Goal: Information Seeking & Learning: Learn about a topic

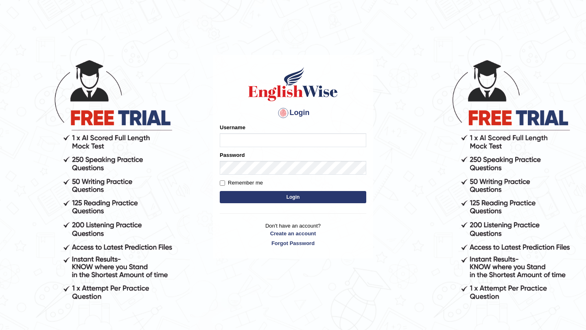
type input "saju_parramatta"
click at [259, 197] on button "Login" at bounding box center [293, 197] width 147 height 12
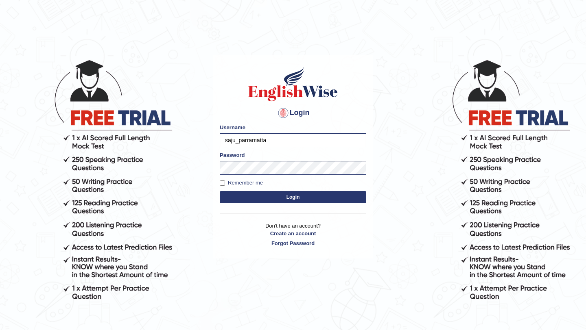
click at [259, 197] on button "Login" at bounding box center [293, 197] width 147 height 12
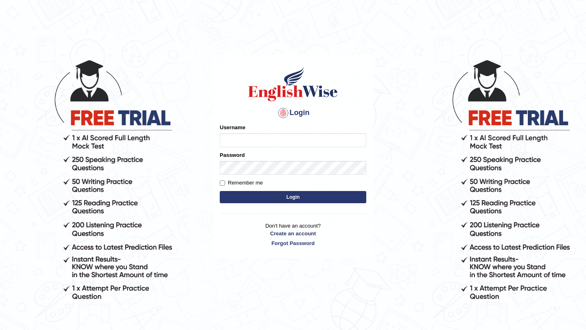
type input "saju_parramatta"
click at [283, 196] on button "Login" at bounding box center [293, 197] width 147 height 12
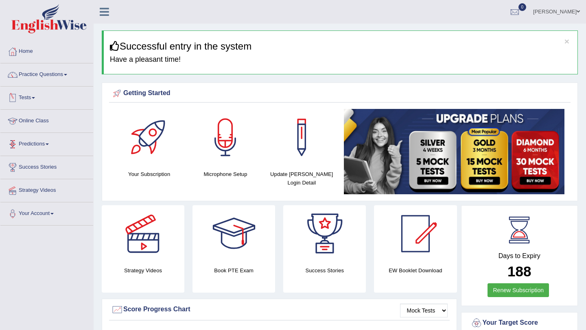
click at [38, 99] on link "Tests" at bounding box center [46, 97] width 93 height 20
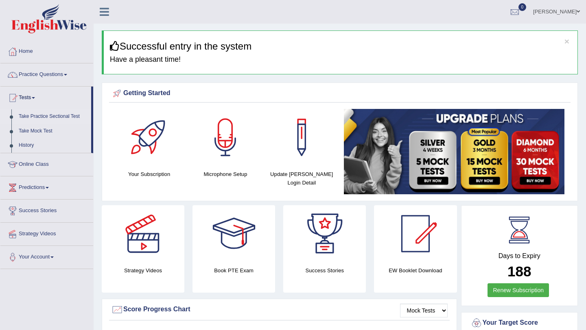
click at [43, 118] on link "Take Practice Sectional Test" at bounding box center [53, 116] width 76 height 15
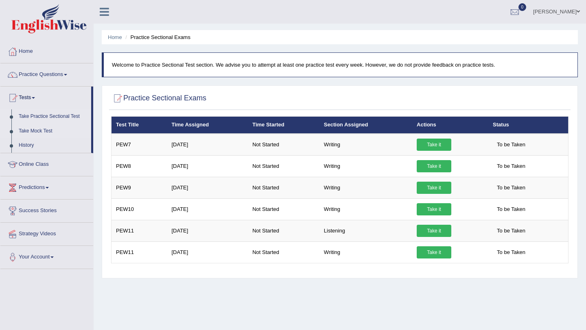
click at [44, 132] on link "Take Mock Test" at bounding box center [53, 131] width 76 height 15
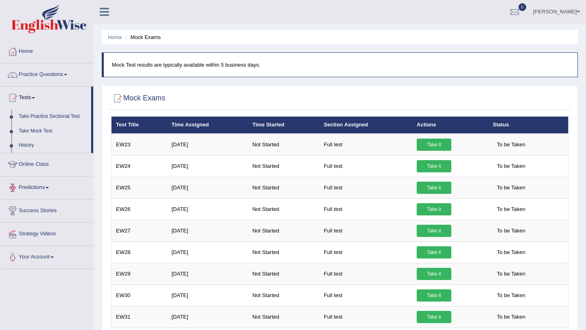
click at [45, 187] on link "Predictions" at bounding box center [46, 187] width 93 height 20
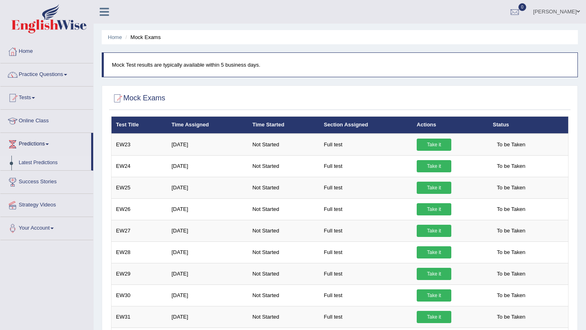
click at [47, 163] on link "Latest Predictions" at bounding box center [53, 163] width 76 height 15
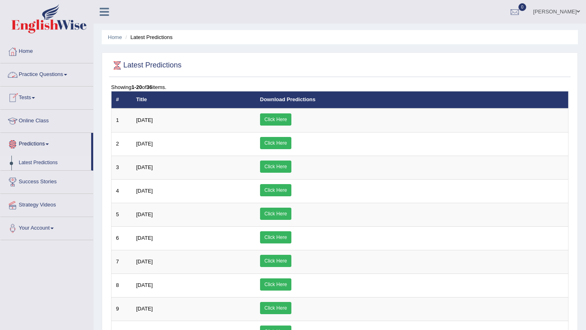
click at [71, 72] on link "Practice Questions" at bounding box center [46, 73] width 93 height 20
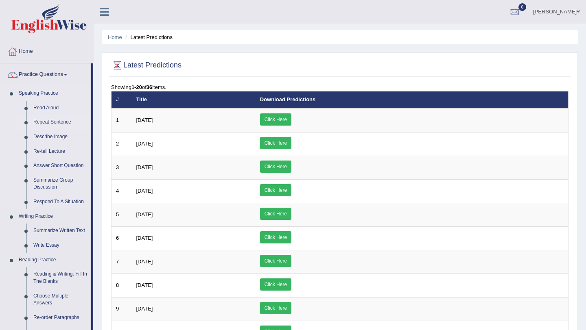
click at [49, 123] on link "Repeat Sentence" at bounding box center [60, 122] width 61 height 15
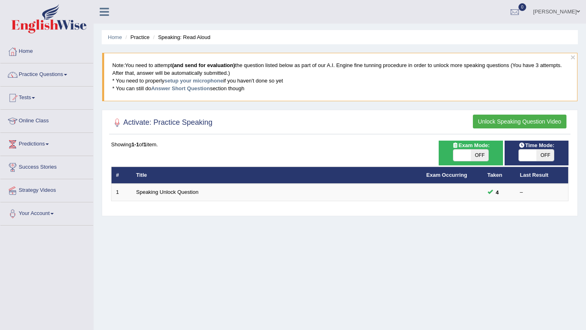
click at [488, 149] on div "Exam Mode: ON OFF" at bounding box center [471, 153] width 64 height 25
click at [478, 153] on span "OFF" at bounding box center [479, 155] width 17 height 11
checkbox input "true"
click at [548, 155] on span "OFF" at bounding box center [544, 155] width 17 height 11
checkbox input "true"
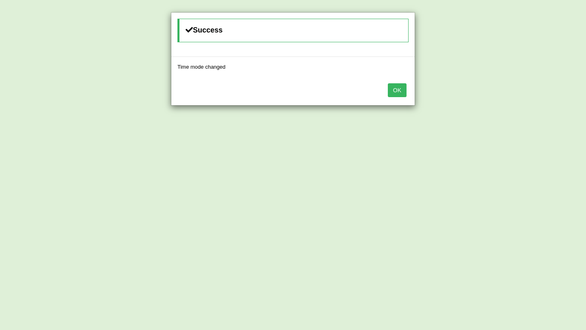
click at [396, 91] on button "OK" at bounding box center [397, 90] width 19 height 14
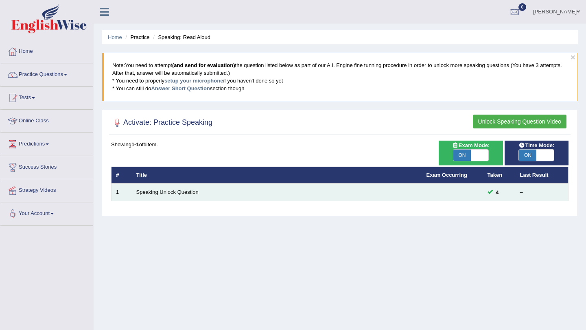
click at [184, 196] on td "Speaking Unlock Question" at bounding box center [277, 192] width 290 height 17
click at [184, 188] on td "Speaking Unlock Question" at bounding box center [277, 192] width 290 height 17
click at [186, 192] on link "Speaking Unlock Question" at bounding box center [167, 192] width 62 height 6
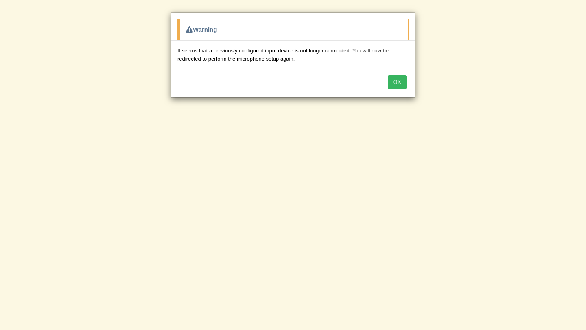
click at [396, 83] on button "OK" at bounding box center [397, 82] width 19 height 14
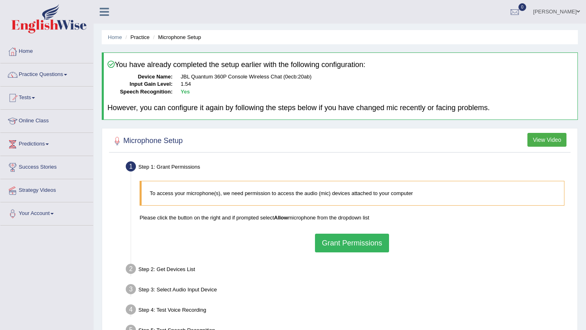
click at [337, 238] on button "Grant Permissions" at bounding box center [352, 243] width 74 height 19
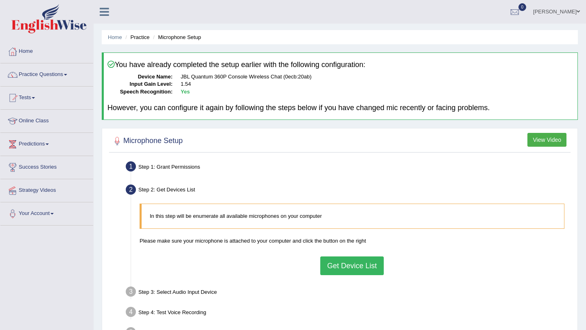
click at [343, 269] on button "Get Device List" at bounding box center [351, 266] width 63 height 19
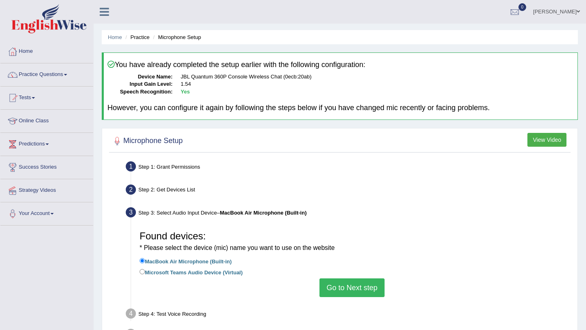
click at [334, 289] on button "Go to Next step" at bounding box center [351, 288] width 65 height 19
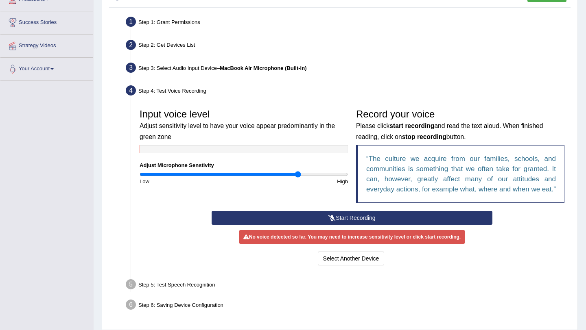
scroll to position [147, 0]
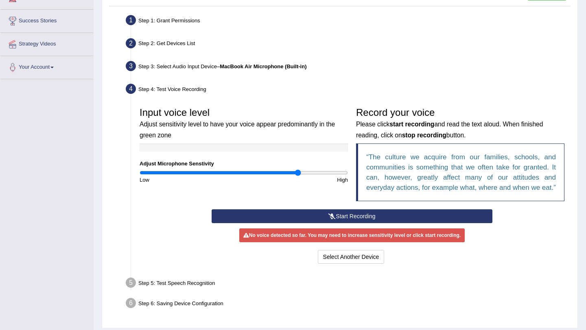
click at [348, 223] on button "Start Recording" at bounding box center [352, 217] width 280 height 14
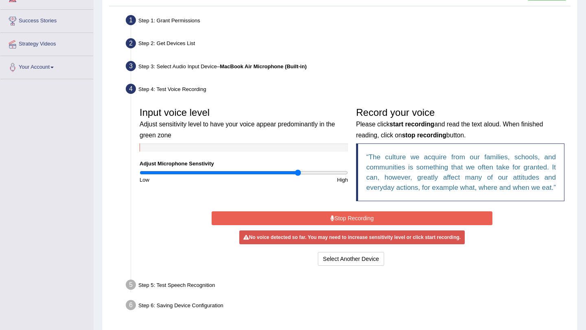
click at [348, 225] on button "Stop Recording" at bounding box center [352, 219] width 280 height 14
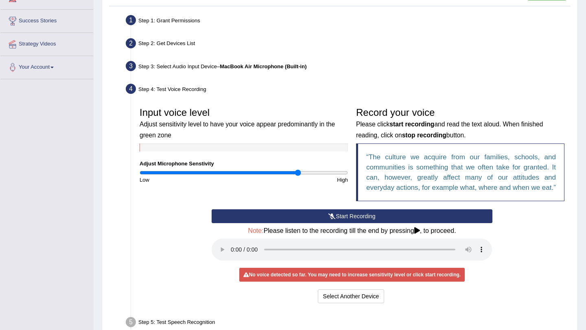
click at [334, 219] on icon at bounding box center [331, 217] width 7 height 6
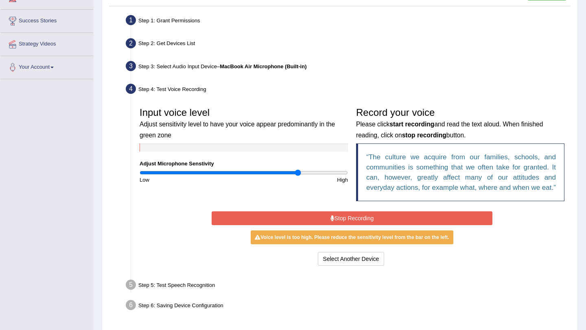
click at [334, 225] on button "Stop Recording" at bounding box center [352, 219] width 280 height 14
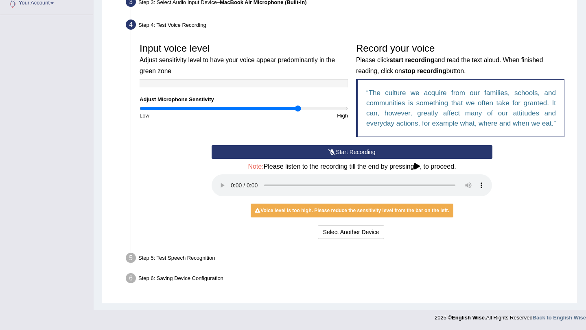
scroll to position [220, 0]
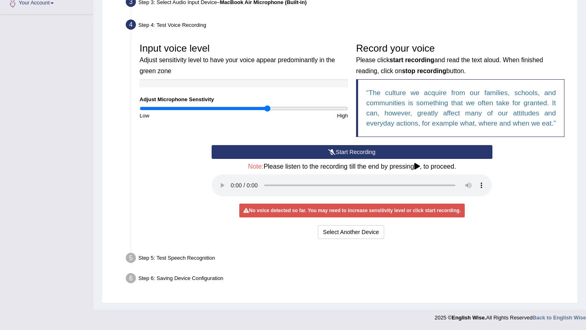
drag, startPoint x: 299, startPoint y: 98, endPoint x: 269, endPoint y: 103, distance: 30.4
click at [268, 103] on div "Input voice level Adjust sensitivity level to have your voice appear predominan…" at bounding box center [244, 79] width 217 height 81
drag, startPoint x: 266, startPoint y: 97, endPoint x: 283, endPoint y: 97, distance: 16.7
click at [284, 105] on input "range" at bounding box center [244, 108] width 208 height 7
drag, startPoint x: 284, startPoint y: 98, endPoint x: 295, endPoint y: 98, distance: 11.0
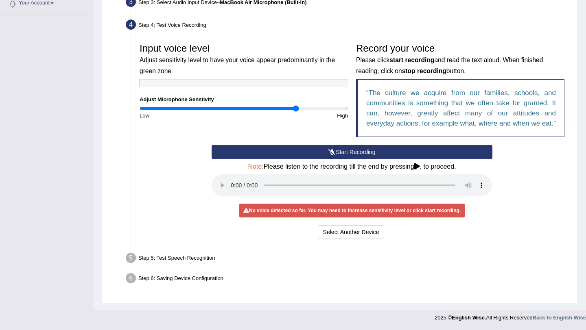
click at [295, 105] on input "range" at bounding box center [244, 108] width 208 height 7
click at [328, 152] on icon at bounding box center [331, 152] width 7 height 6
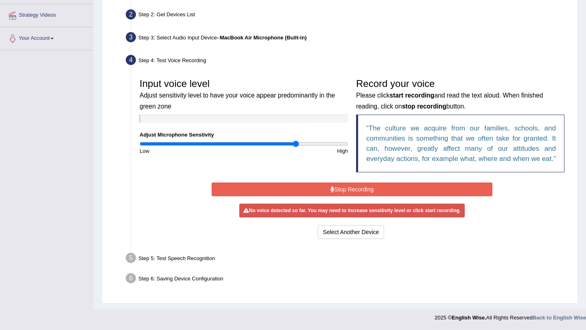
scroll to position [183, 0]
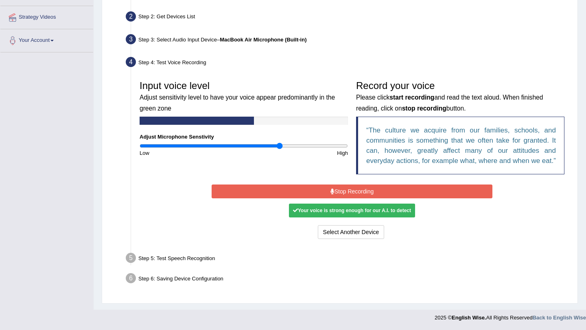
drag, startPoint x: 294, startPoint y: 138, endPoint x: 280, endPoint y: 138, distance: 14.3
click at [280, 143] on input "range" at bounding box center [244, 146] width 208 height 7
click at [326, 192] on button "Stop Recording" at bounding box center [352, 192] width 280 height 14
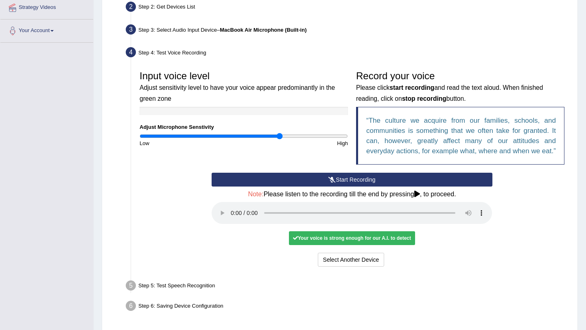
click at [318, 245] on div "Your voice is strong enough for our A.I. to detect" at bounding box center [352, 239] width 126 height 14
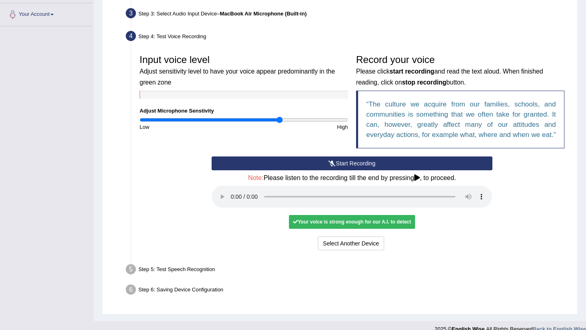
scroll to position [220, 0]
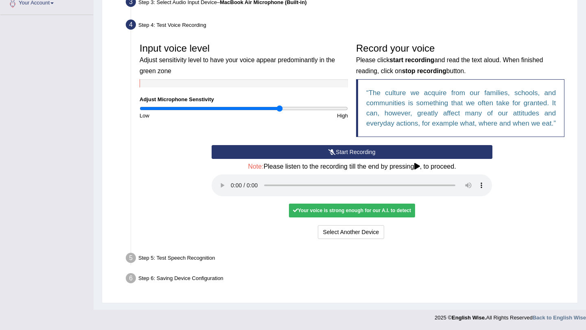
click at [165, 260] on div "Step 5: Test Speech Recognition" at bounding box center [348, 260] width 452 height 18
click at [174, 279] on div "Step 6: Saving Device Configuration" at bounding box center [348, 280] width 452 height 18
click at [348, 150] on button "Start Recording" at bounding box center [352, 152] width 280 height 14
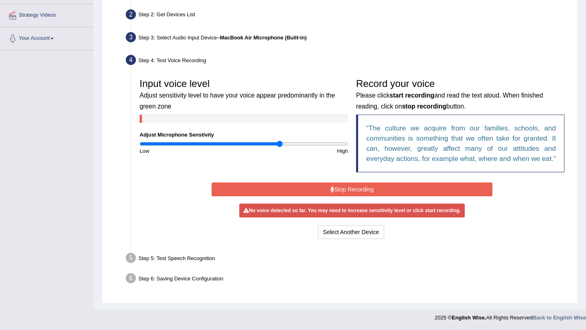
scroll to position [183, 0]
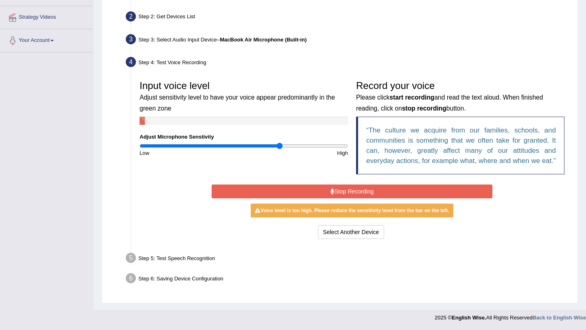
click at [341, 188] on button "Stop Recording" at bounding box center [352, 192] width 280 height 14
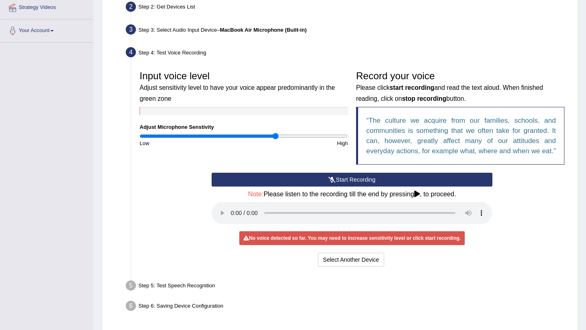
drag, startPoint x: 279, startPoint y: 136, endPoint x: 275, endPoint y: 136, distance: 4.6
click at [274, 136] on input "range" at bounding box center [244, 136] width 208 height 7
click at [315, 187] on button "Start Recording" at bounding box center [352, 180] width 280 height 14
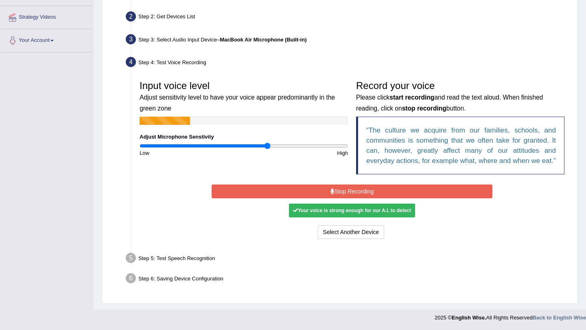
drag, startPoint x: 273, startPoint y: 137, endPoint x: 268, endPoint y: 136, distance: 4.9
click at [267, 143] on input "range" at bounding box center [244, 146] width 208 height 7
click at [264, 143] on input "range" at bounding box center [244, 146] width 208 height 7
click at [298, 193] on button "Stop Recording" at bounding box center [352, 192] width 280 height 14
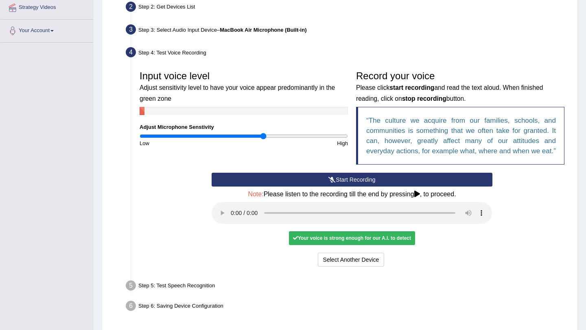
click at [306, 245] on div "Your voice is strong enough for our A.I. to detect" at bounding box center [352, 239] width 126 height 14
click at [339, 267] on button "Select Another Device" at bounding box center [351, 260] width 67 height 14
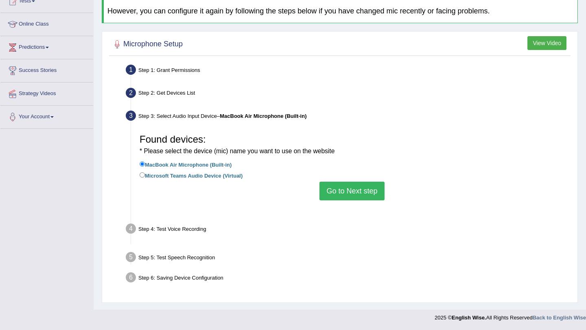
scroll to position [97, 0]
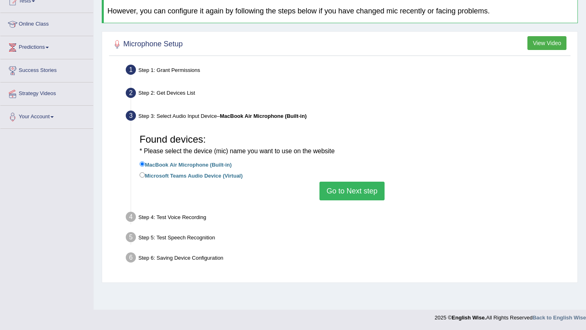
click at [186, 216] on div "Step 4: Test Voice Recording" at bounding box center [348, 219] width 452 height 18
click at [190, 241] on div "Step 5: Test Speech Recognition" at bounding box center [348, 239] width 452 height 18
click at [349, 188] on button "Go to Next step" at bounding box center [351, 191] width 65 height 19
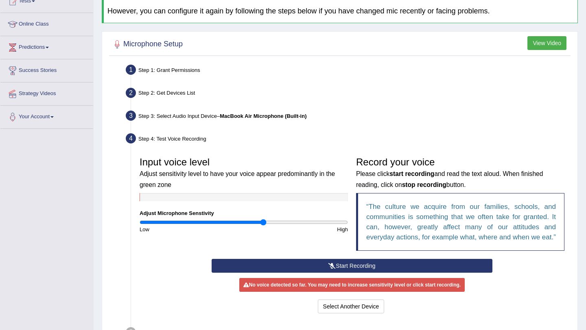
click at [323, 273] on button "Start Recording" at bounding box center [352, 266] width 280 height 14
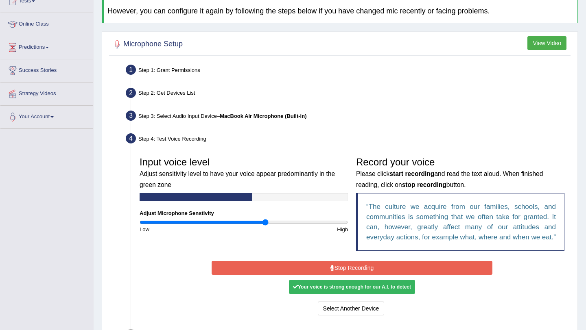
type input "1.22"
click at [265, 226] on input "range" at bounding box center [244, 222] width 208 height 7
click at [305, 275] on button "Stop Recording" at bounding box center [352, 268] width 280 height 14
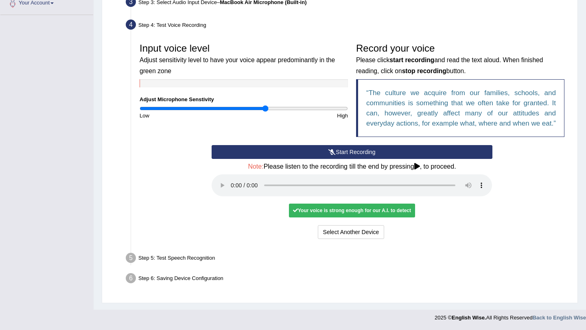
scroll to position [220, 0]
click at [190, 260] on div "Step 5: Test Speech Recognition" at bounding box center [348, 260] width 452 height 18
click at [194, 282] on div "Step 6: Saving Device Configuration" at bounding box center [348, 280] width 452 height 18
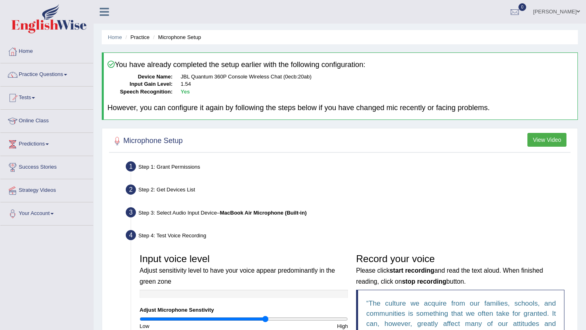
scroll to position [0, 0]
click at [71, 74] on link "Practice Questions" at bounding box center [46, 73] width 93 height 20
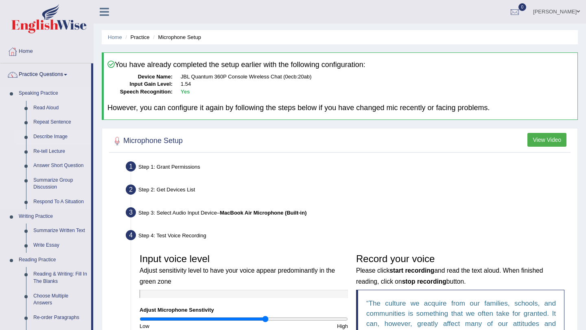
click at [60, 140] on link "Describe Image" at bounding box center [60, 137] width 61 height 15
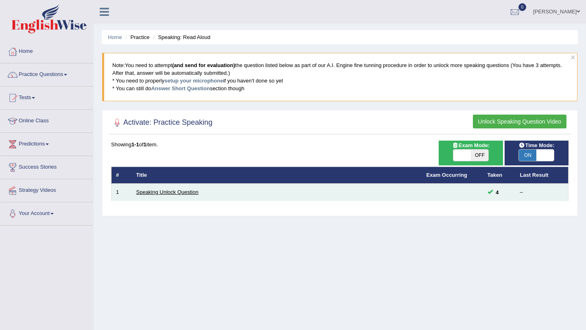
click at [157, 191] on link "Speaking Unlock Question" at bounding box center [167, 192] width 62 height 6
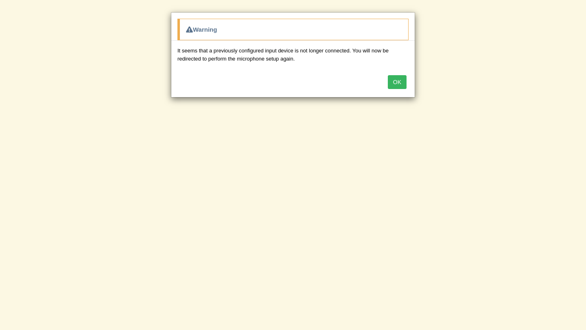
click at [398, 80] on button "OK" at bounding box center [397, 82] width 19 height 14
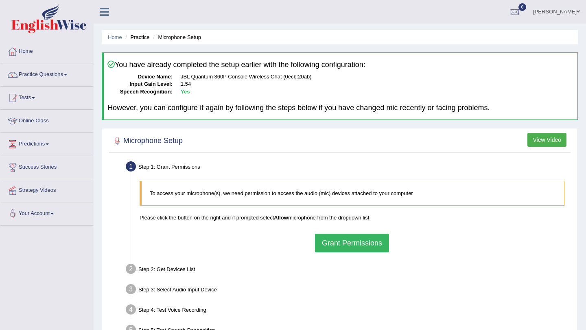
click at [348, 243] on button "Grant Permissions" at bounding box center [352, 243] width 74 height 19
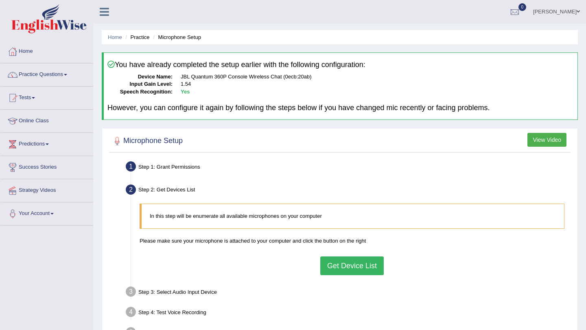
click at [345, 268] on button "Get Device List" at bounding box center [351, 266] width 63 height 19
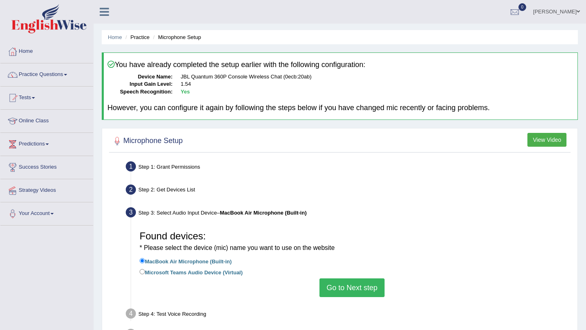
click at [348, 289] on button "Go to Next step" at bounding box center [351, 288] width 65 height 19
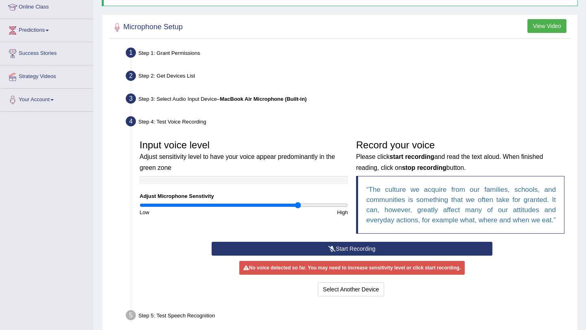
scroll to position [130, 0]
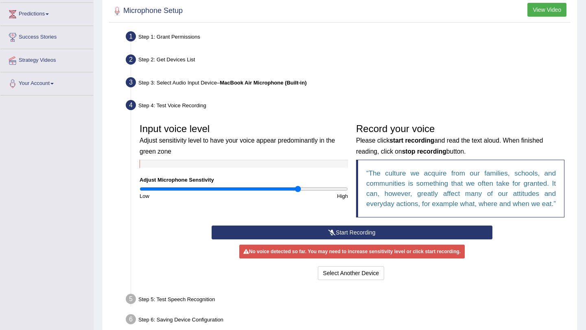
click at [327, 240] on button "Start Recording" at bounding box center [352, 233] width 280 height 14
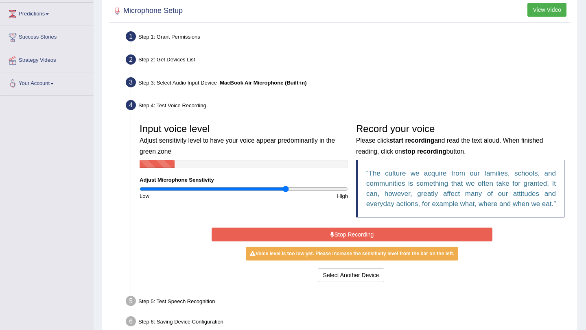
drag, startPoint x: 297, startPoint y: 188, endPoint x: 285, endPoint y: 189, distance: 12.6
click at [284, 189] on input "range" at bounding box center [244, 189] width 208 height 7
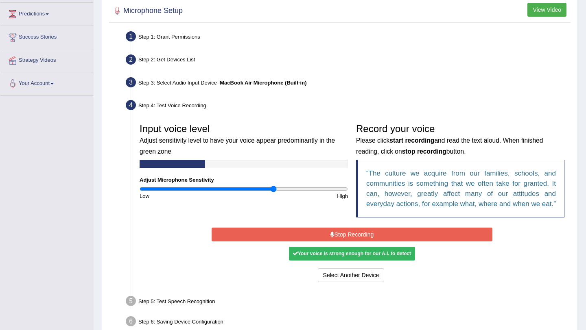
drag, startPoint x: 285, startPoint y: 189, endPoint x: 274, endPoint y: 189, distance: 10.6
type input "1.3"
click at [274, 189] on input "range" at bounding box center [244, 189] width 208 height 7
click at [317, 242] on button "Stop Recording" at bounding box center [352, 235] width 280 height 14
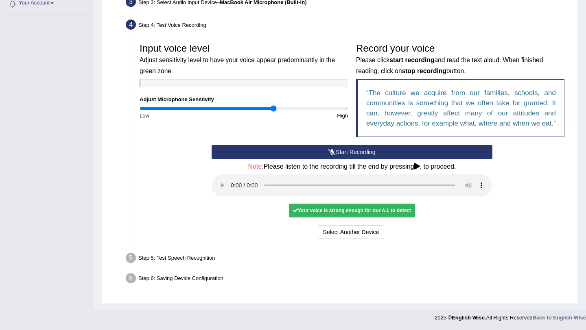
scroll to position [220, 0]
click at [405, 252] on div "Step 5: Test Speech Recognition" at bounding box center [348, 260] width 452 height 18
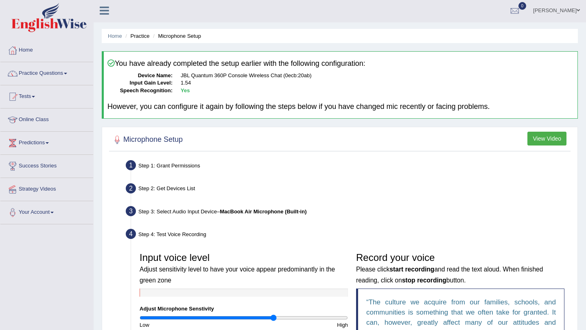
scroll to position [0, 0]
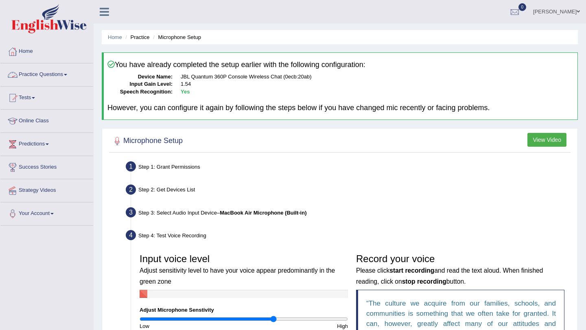
click at [66, 72] on link "Practice Questions" at bounding box center [46, 73] width 93 height 20
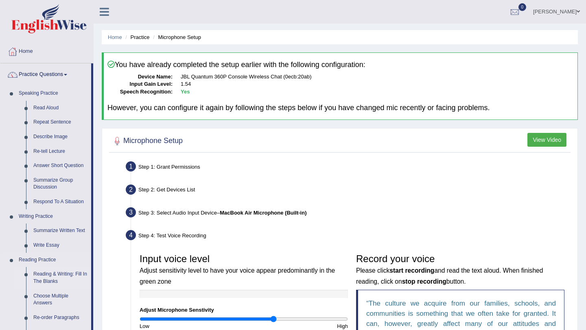
click at [59, 280] on link "Reading & Writing: Fill In The Blanks" at bounding box center [60, 278] width 61 height 22
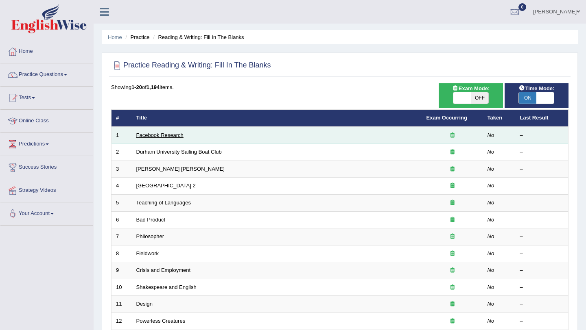
click at [166, 134] on link "Facebook Research" at bounding box center [159, 135] width 47 height 6
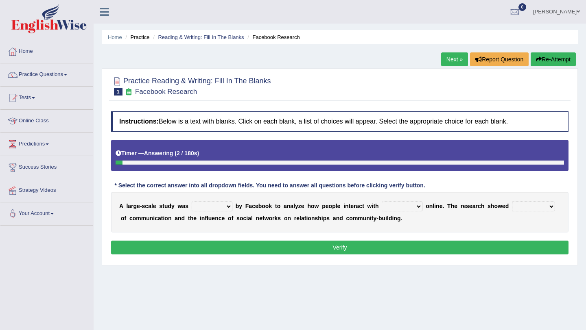
click at [227, 206] on select "surveyed had asked made" at bounding box center [212, 207] width 41 height 10
select select "surveyed"
click at [192, 202] on select "surveyed had asked made" at bounding box center [212, 207] width 41 height 10
click at [417, 204] on select "together all each other another" at bounding box center [402, 207] width 41 height 10
select select "each other"
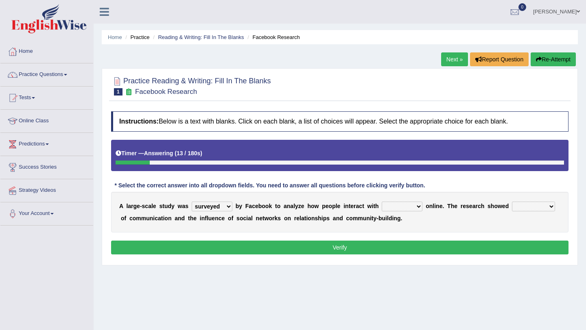
click at [383, 202] on select "together all each other another" at bounding box center [402, 207] width 41 height 10
click at [551, 207] on select "advantages standards fellowships patterns" at bounding box center [533, 207] width 43 height 10
select select "patterns"
click at [512, 202] on select "advantages standards fellowships patterns" at bounding box center [533, 207] width 43 height 10
click at [341, 246] on button "Verify" at bounding box center [339, 248] width 457 height 14
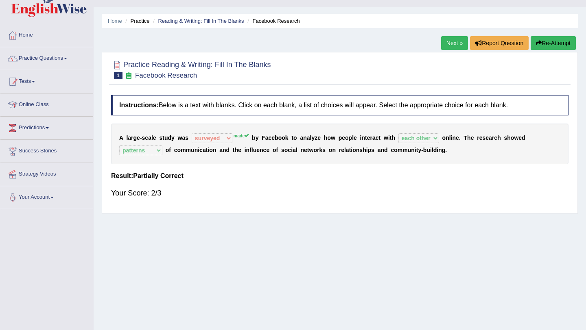
scroll to position [33, 0]
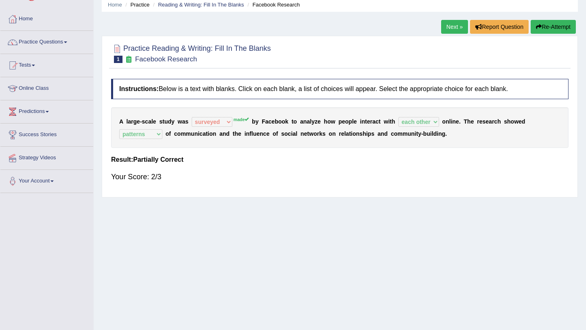
click at [446, 24] on link "Next »" at bounding box center [454, 27] width 27 height 14
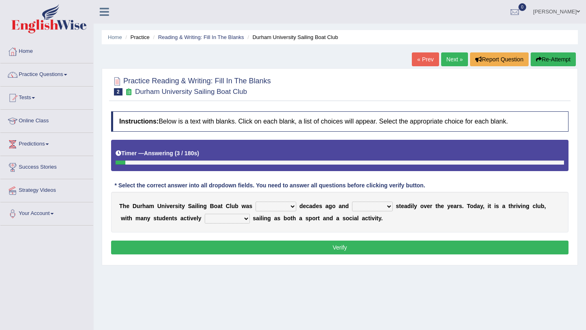
click at [290, 204] on select "found fund founded find" at bounding box center [276, 207] width 41 height 10
select select "found"
click at [256, 202] on select "found fund founded find" at bounding box center [276, 207] width 41 height 10
click at [387, 205] on select "grow growing has grown grown" at bounding box center [372, 207] width 41 height 10
select select "grown"
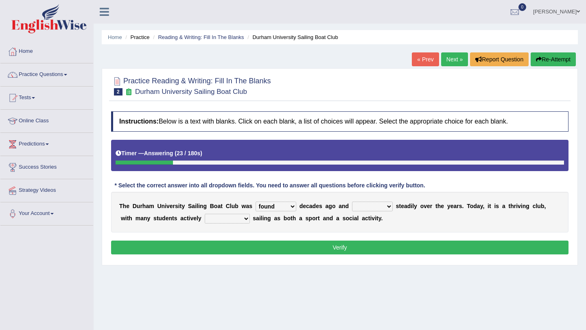
click at [352, 202] on select "grow growing has grown grown" at bounding box center [372, 207] width 41 height 10
click at [231, 219] on select "enjoy enjoyed are enjoying enjoying" at bounding box center [227, 219] width 45 height 10
select select "enjoy"
click at [205, 214] on select "enjoy enjoyed are enjoying enjoying" at bounding box center [227, 219] width 45 height 10
click at [316, 245] on button "Verify" at bounding box center [339, 248] width 457 height 14
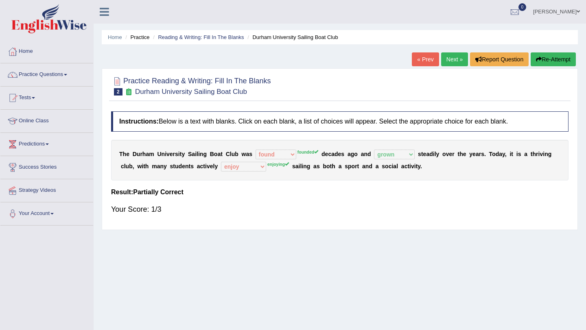
click at [549, 57] on button "Re-Attempt" at bounding box center [553, 59] width 45 height 14
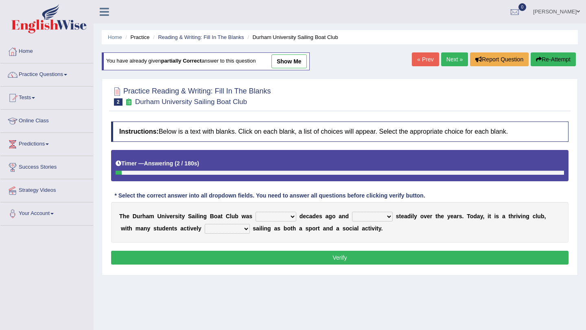
click at [290, 217] on select "found fund founded find" at bounding box center [276, 217] width 41 height 10
select select "founded"
click at [256, 212] on select "found fund founded find" at bounding box center [276, 217] width 41 height 10
click at [385, 215] on select "grow growing has grown grown" at bounding box center [372, 217] width 41 height 10
select select "grown"
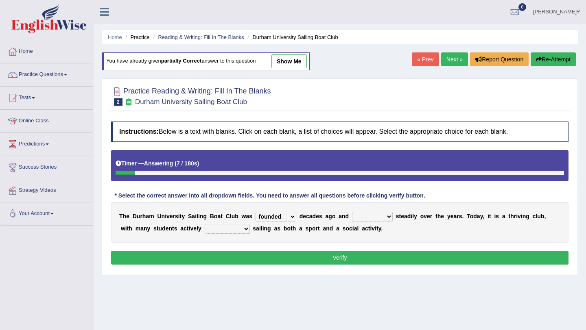
click at [352, 212] on select "grow growing has grown grown" at bounding box center [372, 217] width 41 height 10
click at [387, 215] on select "grow growing has grown grown" at bounding box center [372, 217] width 41 height 10
click at [230, 229] on select "enjoy enjoyed are enjoying enjoying" at bounding box center [227, 229] width 45 height 10
select select "enjoying"
click at [205, 224] on select "enjoy enjoyed are enjoying enjoying" at bounding box center [227, 229] width 45 height 10
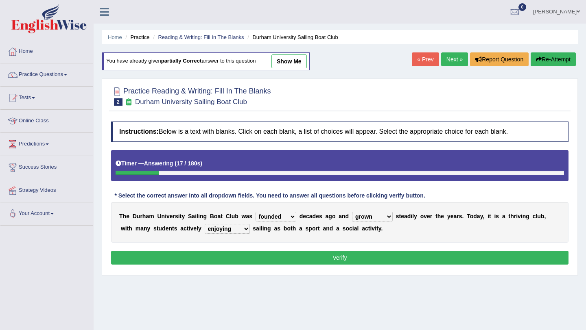
click at [402, 258] on button "Verify" at bounding box center [339, 258] width 457 height 14
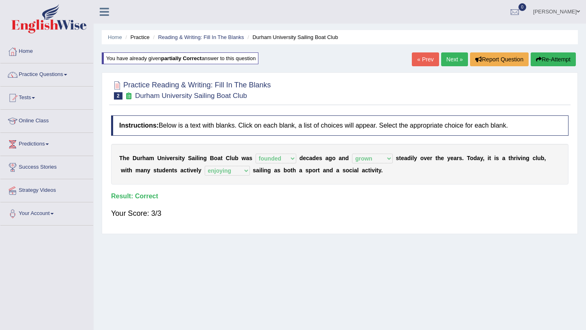
click at [452, 58] on link "Next »" at bounding box center [454, 59] width 27 height 14
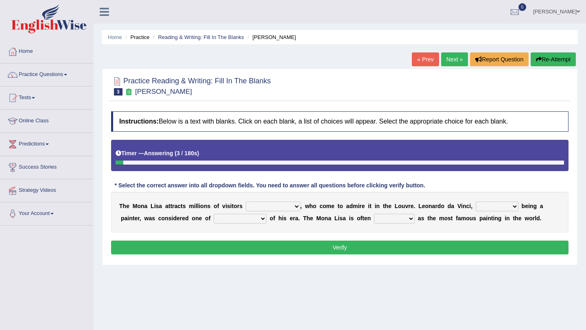
click at [295, 206] on select "around the year the all year all year round per year" at bounding box center [273, 207] width 55 height 10
select select "all year round"
click at [246, 202] on select "around the year the all year all year round per year" at bounding box center [273, 207] width 55 height 10
click at [512, 206] on select "rather than as much as as well as as long as" at bounding box center [497, 207] width 43 height 10
select select "as long as"
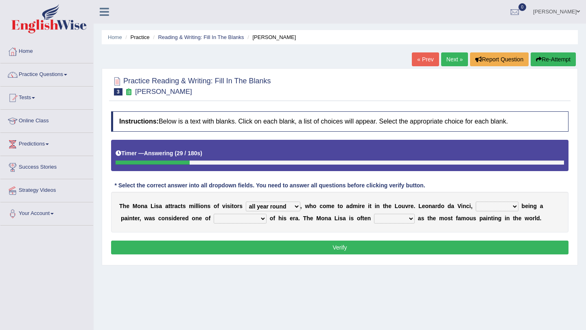
click at [476, 202] on select "rather than as much as as well as as long as" at bounding box center [497, 207] width 43 height 10
click at [262, 217] on select "better artists artist the better artist the best artists" at bounding box center [240, 219] width 53 height 10
select select "the best artists"
click at [214, 214] on select "better artists artist the better artist the best artists" at bounding box center [240, 219] width 53 height 10
click at [408, 216] on select "classified suggested predicted described" at bounding box center [394, 219] width 41 height 10
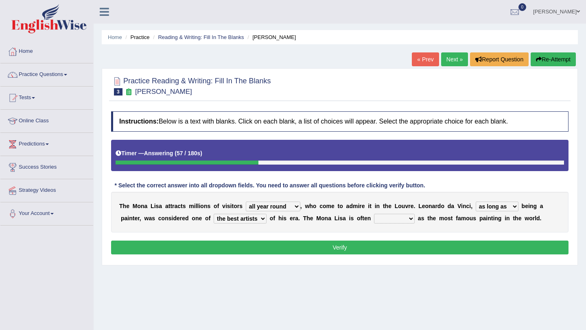
select select "suggested"
click at [374, 214] on select "classified suggested predicted described" at bounding box center [394, 219] width 41 height 10
click at [356, 248] on button "Verify" at bounding box center [339, 248] width 457 height 14
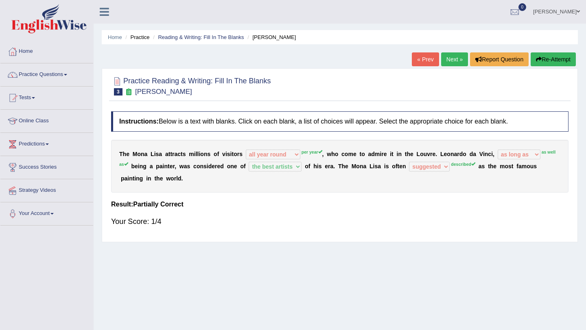
click at [549, 59] on button "Re-Attempt" at bounding box center [553, 59] width 45 height 14
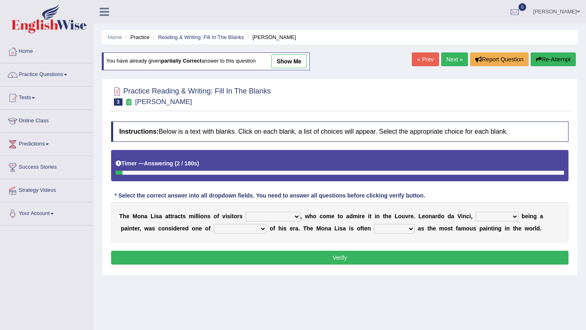
click at [293, 217] on select "around the year the all year all year round per year" at bounding box center [273, 217] width 55 height 10
select select "per year"
click at [246, 212] on select "around the year the all year all year round per year" at bounding box center [273, 217] width 55 height 10
click at [510, 215] on select "rather than as much as as well as as long as" at bounding box center [497, 217] width 43 height 10
select select "as well as"
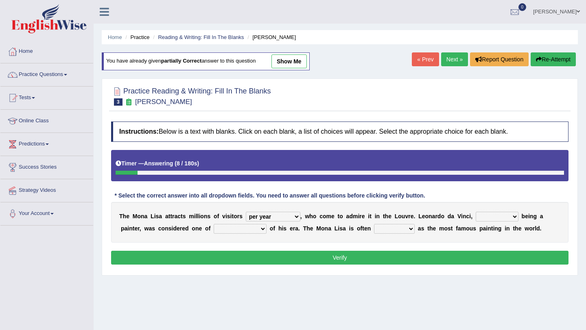
click at [476, 212] on select "rather than as much as as well as as long as" at bounding box center [497, 217] width 43 height 10
click at [260, 228] on select "better artists artist the better artist the best artists" at bounding box center [240, 229] width 53 height 10
select select "the best artists"
click at [214, 224] on select "better artists artist the better artist the best artists" at bounding box center [240, 229] width 53 height 10
click at [410, 228] on select "classified suggested predicted described" at bounding box center [394, 229] width 41 height 10
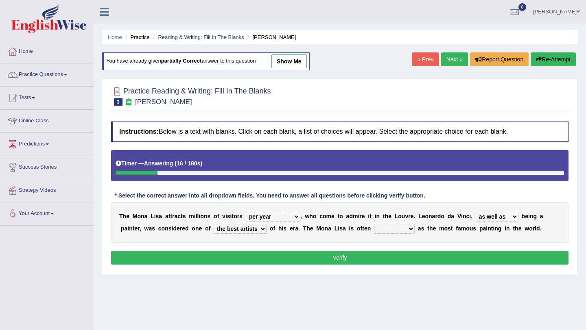
select select "described"
click at [374, 224] on select "classified suggested predicted described" at bounding box center [394, 229] width 41 height 10
click at [352, 258] on button "Verify" at bounding box center [339, 258] width 457 height 14
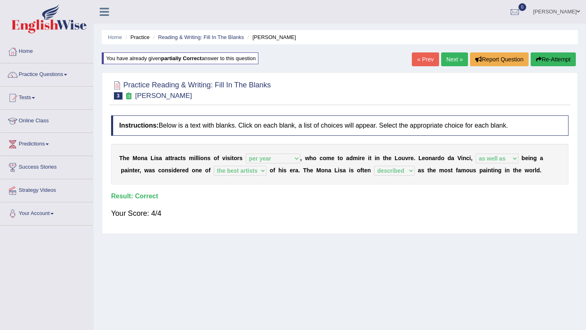
click at [446, 58] on link "Next »" at bounding box center [454, 59] width 27 height 14
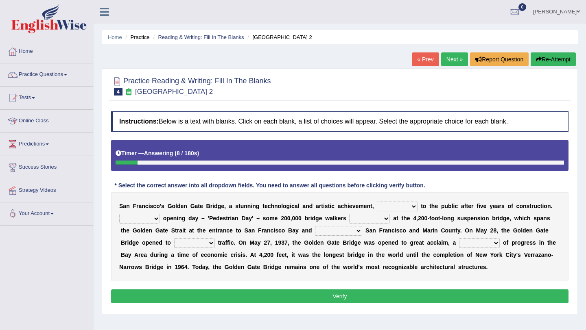
click at [411, 206] on select "opens closes appears equals" at bounding box center [397, 207] width 41 height 10
select select "opens"
click at [377, 202] on select "opens closes appears equals" at bounding box center [397, 207] width 41 height 10
click at [156, 219] on select "On During Since When" at bounding box center [139, 219] width 41 height 10
select select "On"
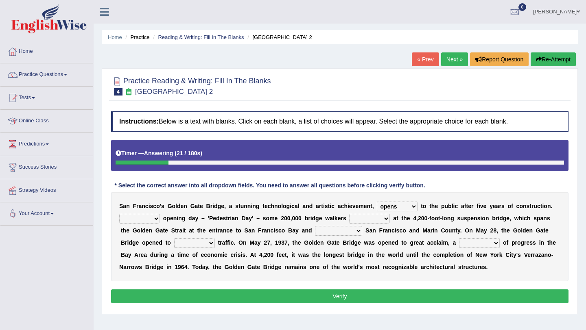
click at [119, 214] on select "On During Since When" at bounding box center [139, 219] width 41 height 10
click at [383, 218] on select "stationed looked marveled laughed" at bounding box center [369, 219] width 41 height 10
select select "marveled"
click at [349, 214] on select "stationed looked marveled laughed" at bounding box center [369, 219] width 41 height 10
click at [357, 231] on select "separates connects channels differentiates" at bounding box center [338, 231] width 47 height 10
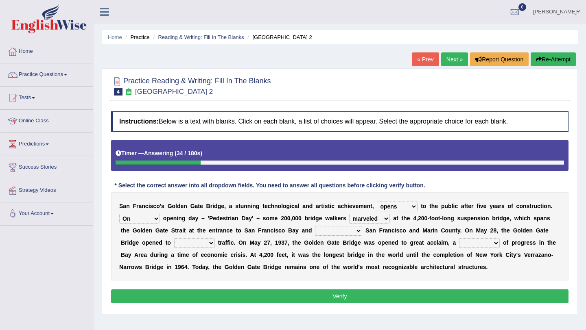
select select "connects"
click at [315, 226] on select "separates connects channels differentiates" at bounding box center [338, 231] width 47 height 10
click at [211, 243] on select "aquatic vehicular airborne watertight" at bounding box center [194, 243] width 41 height 10
select select "vehicular"
click at [174, 238] on select "aquatic vehicular airborne watertight" at bounding box center [194, 243] width 41 height 10
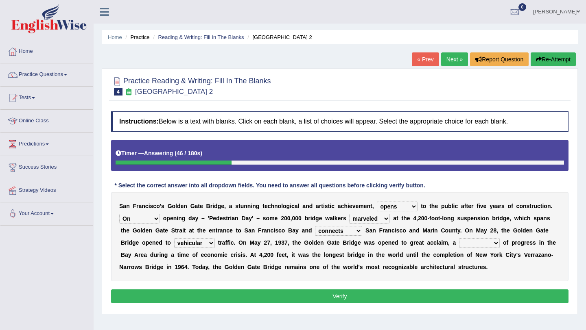
click at [496, 241] on select "denial symbol technique yield" at bounding box center [479, 243] width 41 height 10
select select "symbol"
click at [460, 238] on select "denial symbol technique yield" at bounding box center [479, 243] width 41 height 10
click at [342, 297] on button "Verify" at bounding box center [339, 297] width 457 height 14
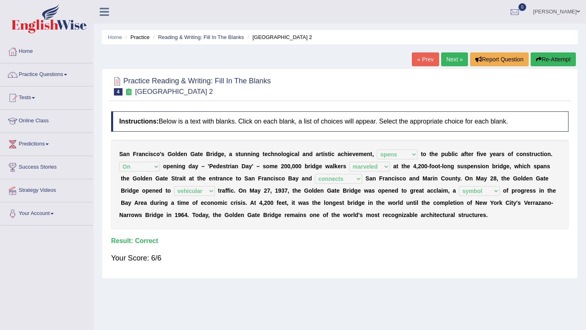
click at [447, 59] on link "Next »" at bounding box center [454, 59] width 27 height 14
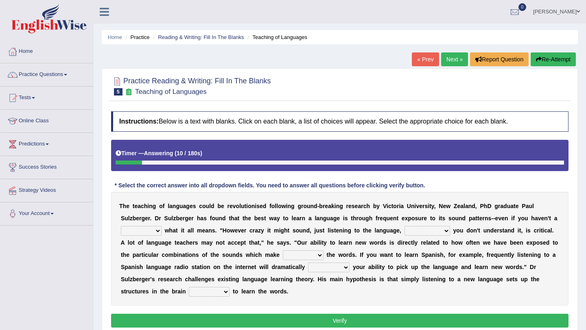
click at [155, 230] on select "dew claw clue due" at bounding box center [141, 231] width 41 height 10
select select "clue"
click at [121, 226] on select "dew claw clue due" at bounding box center [141, 231] width 41 height 10
click at [442, 229] on select "but also all together even though if so" at bounding box center [428, 231] width 46 height 10
select select "all together"
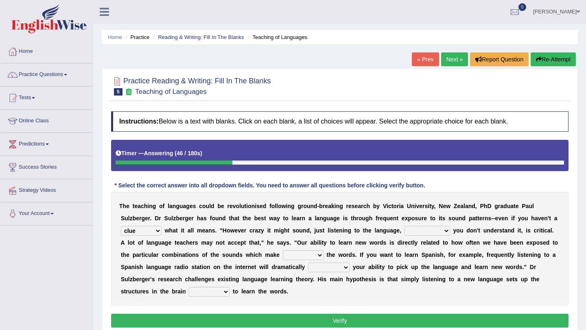
click at [405, 226] on select "but also all together even though if so" at bounding box center [428, 231] width 46 height 10
click at [318, 254] on select "down up of on" at bounding box center [303, 256] width 41 height 10
select select "up"
click at [283, 251] on select "down up of on" at bounding box center [303, 256] width 41 height 10
click at [345, 265] on select "evaluate exaggerate describe boost" at bounding box center [329, 268] width 42 height 10
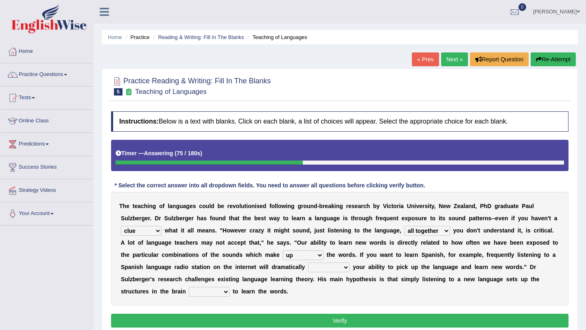
select select "evaluate"
click at [308, 263] on select "evaluate exaggerate describe boost" at bounding box center [329, 268] width 42 height 10
click at [222, 290] on select "requiring required directed to require" at bounding box center [209, 292] width 41 height 10
select select "requiring"
click at [189, 287] on select "requiring required directed to require" at bounding box center [209, 292] width 41 height 10
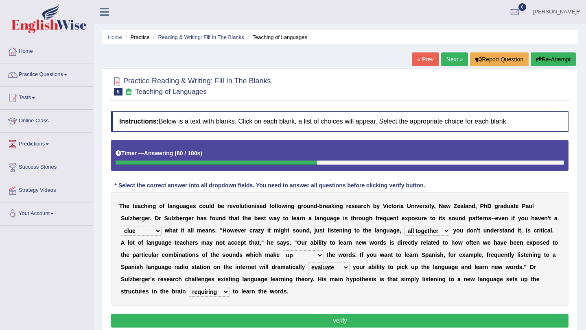
click at [342, 268] on select "evaluate exaggerate describe boost" at bounding box center [329, 268] width 42 height 10
select select "boost"
click at [308, 263] on select "evaluate exaggerate describe boost" at bounding box center [329, 268] width 42 height 10
click at [329, 322] on button "Verify" at bounding box center [339, 321] width 457 height 14
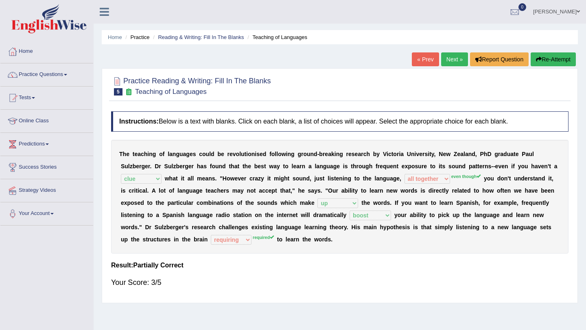
click at [549, 59] on button "Re-Attempt" at bounding box center [553, 59] width 45 height 14
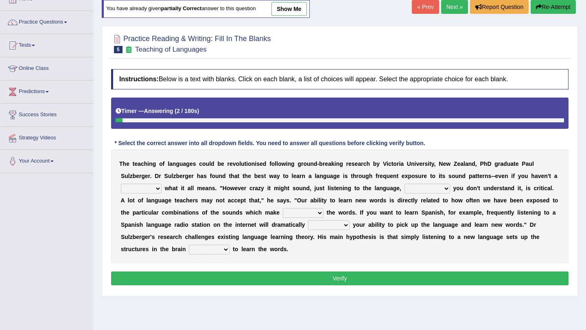
scroll to position [65, 0]
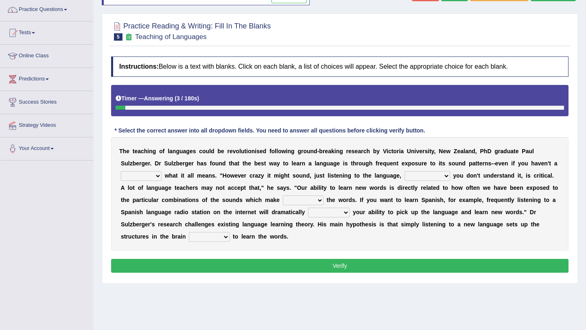
click at [442, 173] on select "but also all together even though if so" at bounding box center [428, 176] width 46 height 10
select select "even though"
click at [405, 171] on select "but also all together even though if so" at bounding box center [428, 176] width 46 height 10
click at [155, 175] on select "dew claw clue due" at bounding box center [141, 176] width 41 height 10
select select "clue"
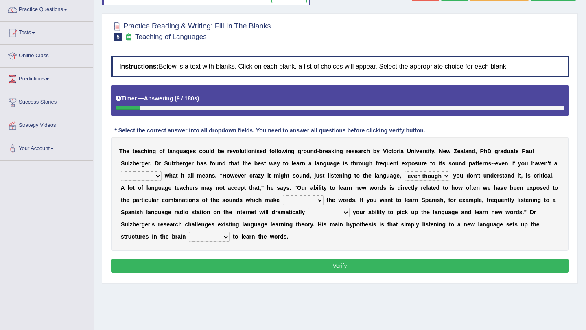
click at [121, 171] on select "dew claw clue due" at bounding box center [141, 176] width 41 height 10
click at [314, 197] on select "down up of on" at bounding box center [303, 201] width 41 height 10
select select "up"
click at [283, 196] on select "down up of on" at bounding box center [303, 201] width 41 height 10
click at [343, 212] on select "evaluate exaggerate describe boost" at bounding box center [329, 213] width 42 height 10
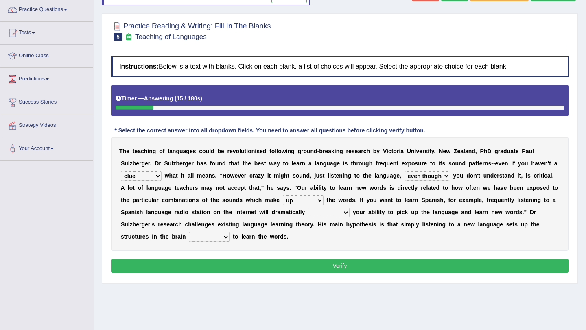
select select "boost"
click at [308, 208] on select "evaluate exaggerate describe boost" at bounding box center [329, 213] width 42 height 10
click at [223, 234] on select "requiring required directed to require" at bounding box center [209, 237] width 41 height 10
select select "required"
click at [189, 232] on select "requiring required directed to require" at bounding box center [209, 237] width 41 height 10
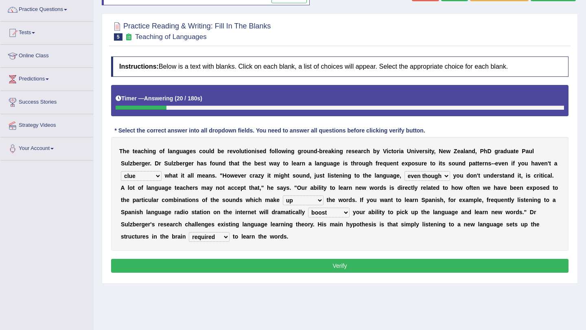
click at [319, 264] on button "Verify" at bounding box center [339, 266] width 457 height 14
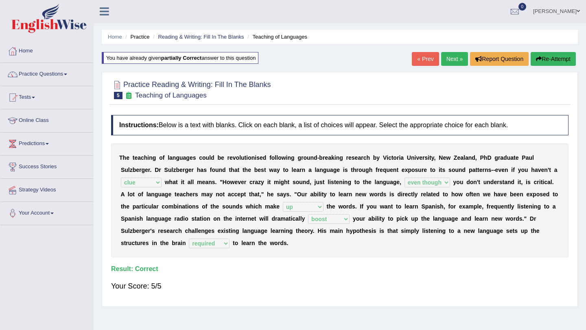
scroll to position [0, 0]
click at [447, 60] on link "Next »" at bounding box center [454, 59] width 27 height 14
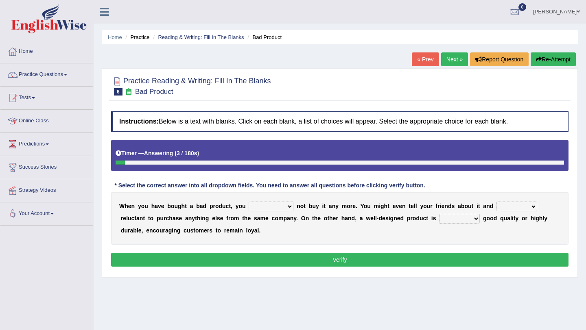
click at [287, 208] on select "would have should have should" at bounding box center [271, 207] width 45 height 10
select select "have"
click at [249, 202] on select "would have should have should" at bounding box center [271, 207] width 45 height 10
click at [529, 203] on select "is are be being" at bounding box center [517, 207] width 41 height 10
select select "being"
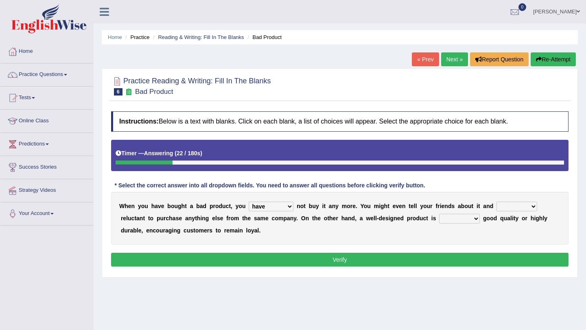
click at [497, 202] on select "is are be being" at bounding box center [517, 207] width 41 height 10
click at [472, 216] on select "both also neither either" at bounding box center [459, 219] width 41 height 10
select select "either"
click at [439, 214] on select "both also neither either" at bounding box center [459, 219] width 41 height 10
click at [287, 204] on select "would have should have should" at bounding box center [271, 207] width 45 height 10
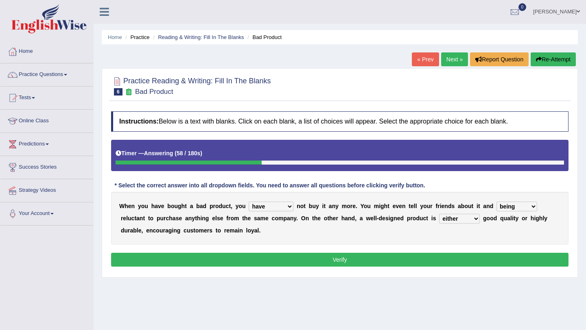
click at [325, 258] on button "Verify" at bounding box center [339, 260] width 457 height 14
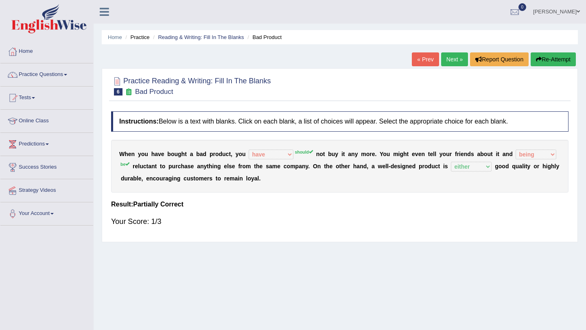
click at [551, 61] on button "Re-Attempt" at bounding box center [553, 59] width 45 height 14
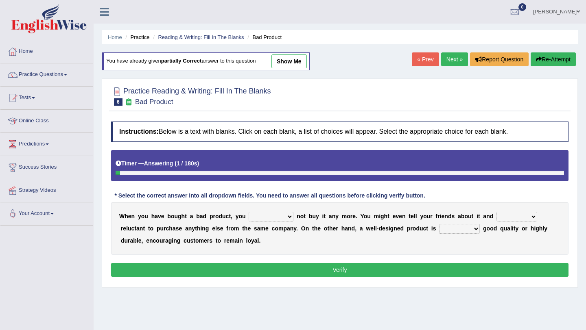
click at [288, 217] on select "would have should have should" at bounding box center [271, 217] width 45 height 10
select select "should"
click at [249, 212] on select "would have should have should" at bounding box center [271, 217] width 45 height 10
click at [528, 214] on select "is are be being" at bounding box center [517, 217] width 41 height 10
select select "be"
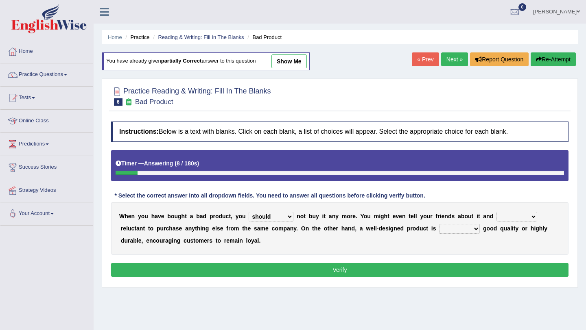
click at [497, 212] on select "is are be being" at bounding box center [517, 217] width 41 height 10
click at [470, 228] on select "both also neither either" at bounding box center [459, 229] width 41 height 10
select select "either"
click at [439, 224] on select "both also neither either" at bounding box center [459, 229] width 41 height 10
click at [361, 265] on button "Verify" at bounding box center [339, 270] width 457 height 14
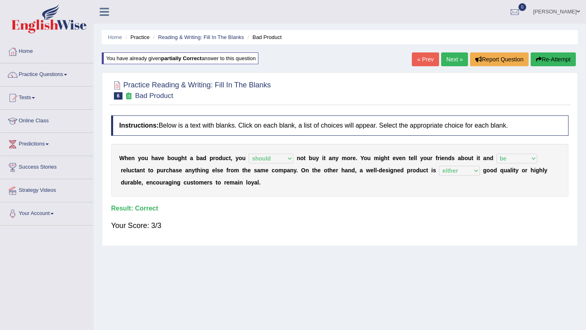
click at [451, 59] on link "Next »" at bounding box center [454, 59] width 27 height 14
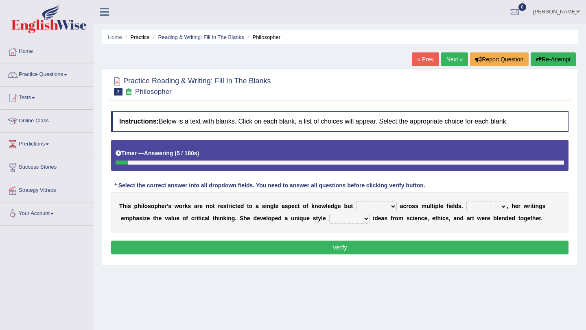
click at [392, 204] on select "constrain contain assemble extend" at bounding box center [376, 207] width 41 height 10
select select "extend"
click at [356, 202] on select "constrain contain assemble extend" at bounding box center [376, 207] width 41 height 10
click at [499, 203] on select "Rather So Moreover Likely" at bounding box center [486, 207] width 41 height 10
select select "Rather"
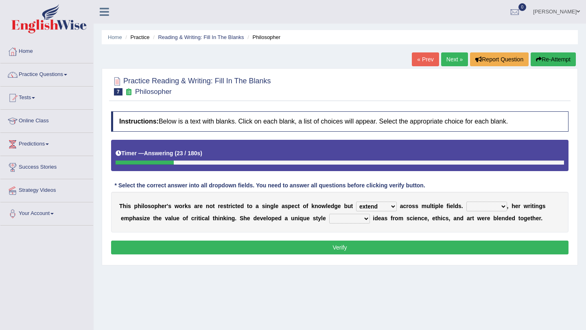
click at [466, 202] on select "Rather So Moreover Likely" at bounding box center [486, 207] width 41 height 10
click at [361, 217] on select "in that that which in which" at bounding box center [349, 219] width 41 height 10
select select "in which"
click at [329, 214] on select "in that that which in which" at bounding box center [349, 219] width 41 height 10
click at [343, 246] on button "Verify" at bounding box center [339, 248] width 457 height 14
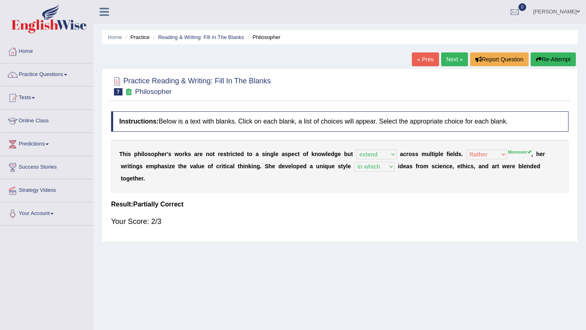
click at [450, 58] on link "Next »" at bounding box center [454, 59] width 27 height 14
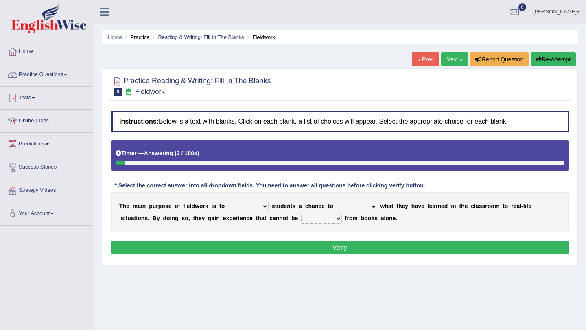
click at [265, 206] on select "resemble stow rave offer" at bounding box center [248, 207] width 41 height 10
select select "offer"
click at [228, 202] on select "resemble stow rave offer" at bounding box center [248, 207] width 41 height 10
click at [374, 206] on select "compare align apply dismount" at bounding box center [357, 207] width 41 height 10
select select "apply"
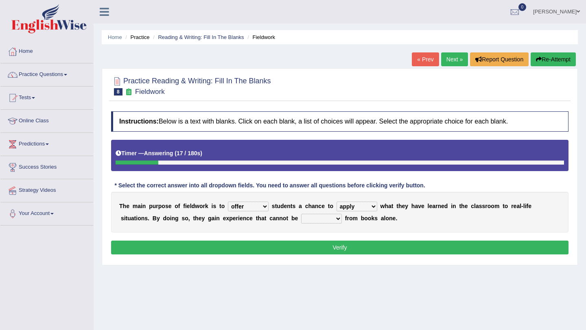
click at [337, 202] on select "compare align apply dismount" at bounding box center [357, 207] width 41 height 10
click at [335, 217] on select "originated prepared obtained touted" at bounding box center [321, 219] width 41 height 10
select select "obtained"
click at [301, 214] on select "originated prepared obtained touted" at bounding box center [321, 219] width 41 height 10
click at [324, 245] on button "Verify" at bounding box center [339, 248] width 457 height 14
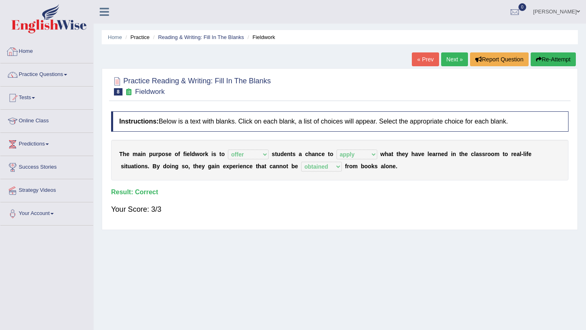
click at [29, 52] on link "Home" at bounding box center [46, 50] width 93 height 20
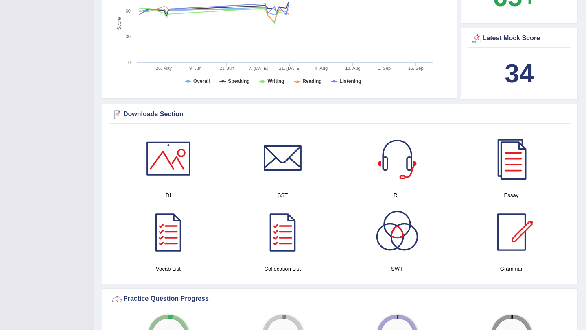
scroll to position [342, 0]
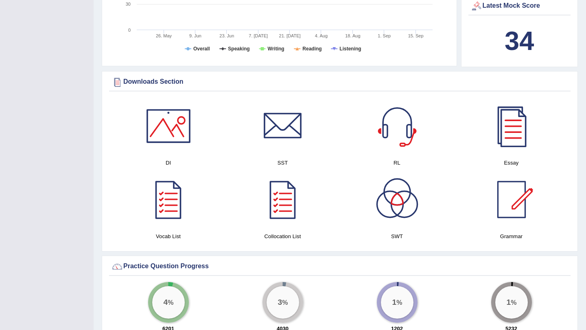
click at [171, 130] on div at bounding box center [168, 126] width 57 height 57
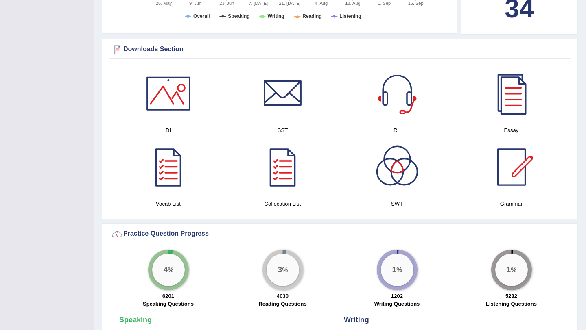
scroll to position [391, 0]
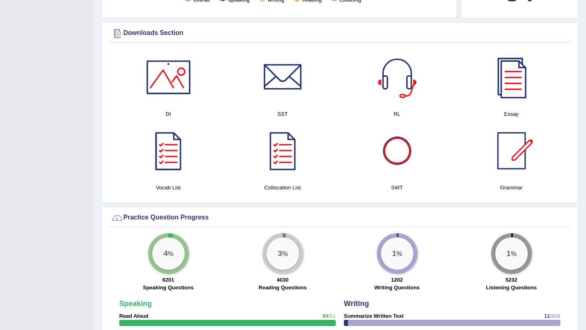
click at [406, 159] on div at bounding box center [397, 150] width 57 height 57
click at [400, 87] on div at bounding box center [397, 77] width 57 height 57
click at [507, 91] on div at bounding box center [511, 77] width 57 height 57
click at [511, 162] on div at bounding box center [511, 150] width 57 height 57
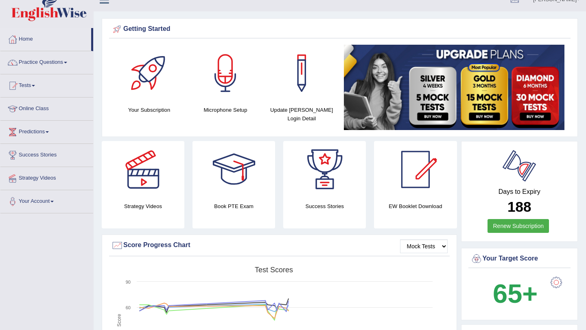
scroll to position [0, 0]
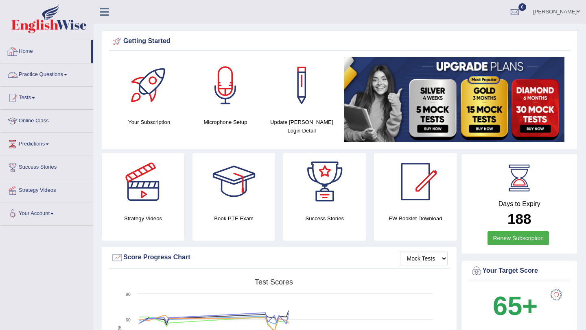
click at [69, 72] on link "Practice Questions" at bounding box center [46, 73] width 93 height 20
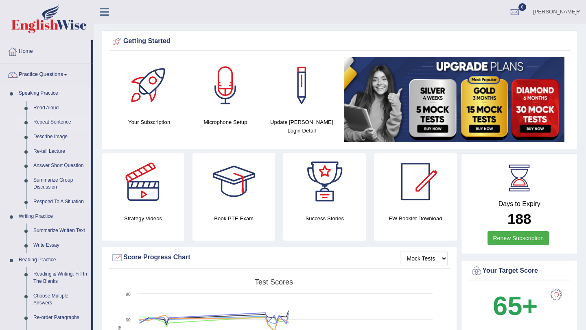
click at [55, 120] on link "Repeat Sentence" at bounding box center [60, 122] width 61 height 15
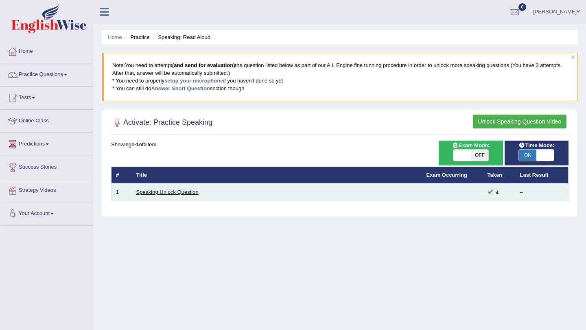
click at [165, 191] on link "Speaking Unlock Question" at bounding box center [167, 192] width 62 height 6
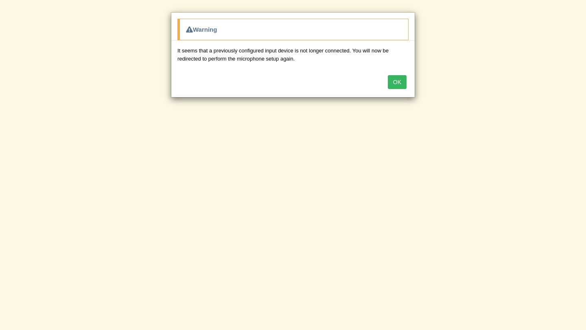
click at [398, 82] on button "OK" at bounding box center [397, 82] width 19 height 14
